Goal: Task Accomplishment & Management: Use online tool/utility

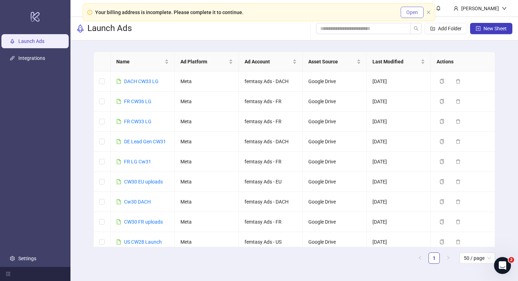
click at [406, 12] on button "Open" at bounding box center [412, 12] width 23 height 11
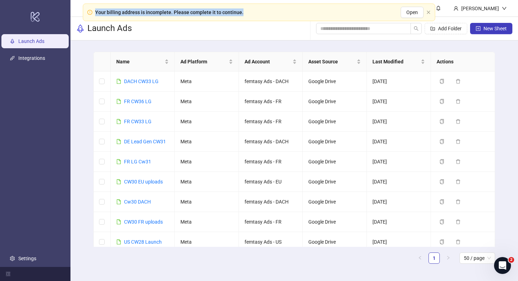
drag, startPoint x: 251, startPoint y: 14, endPoint x: 94, endPoint y: 11, distance: 157.3
click at [94, 11] on div "Your billing address is incomplete. Please complete it to continue. Open" at bounding box center [259, 13] width 353 height 18
